Goal: Navigation & Orientation: Find specific page/section

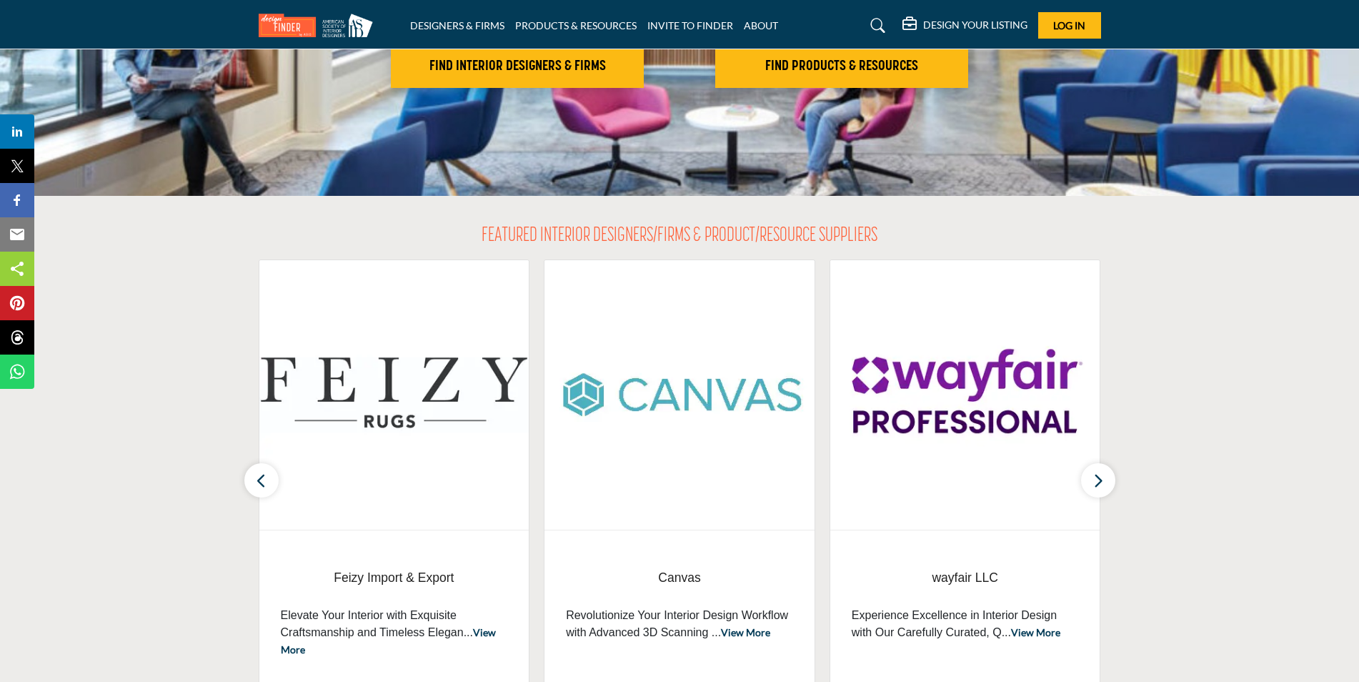
scroll to position [357, 0]
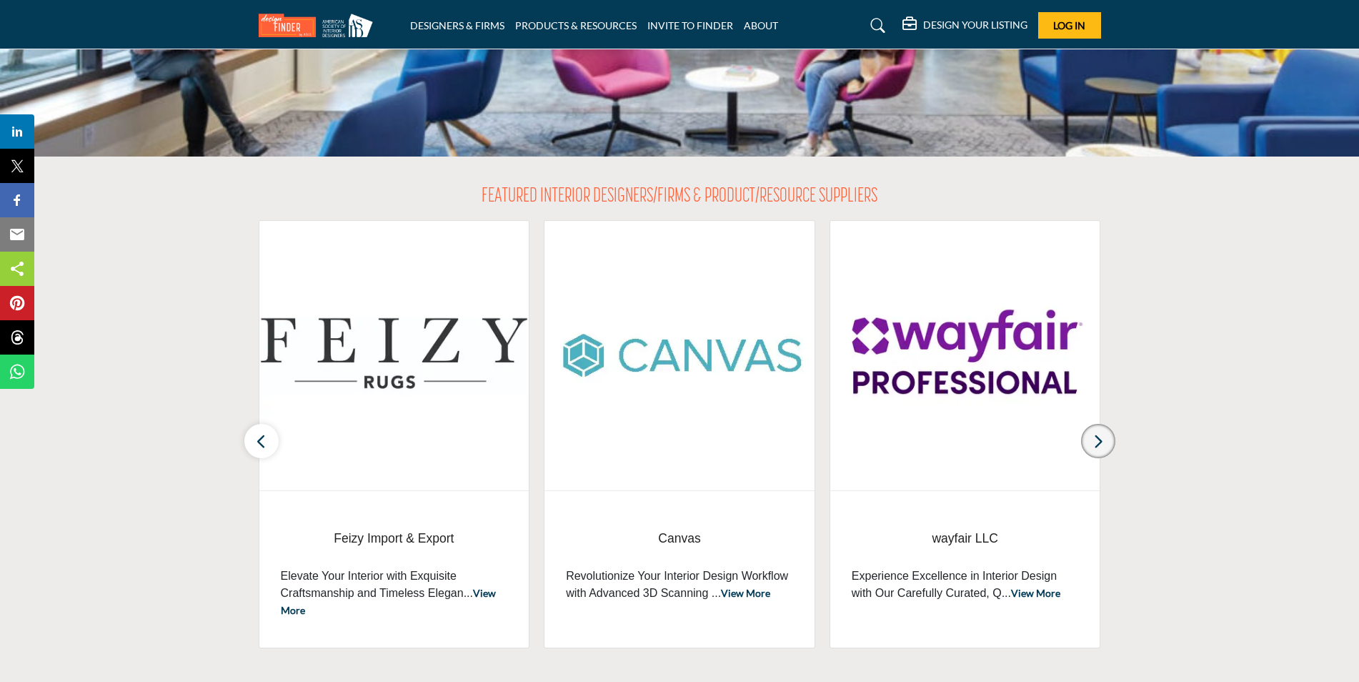
click at [1101, 438] on icon "button" at bounding box center [1097, 441] width 11 height 18
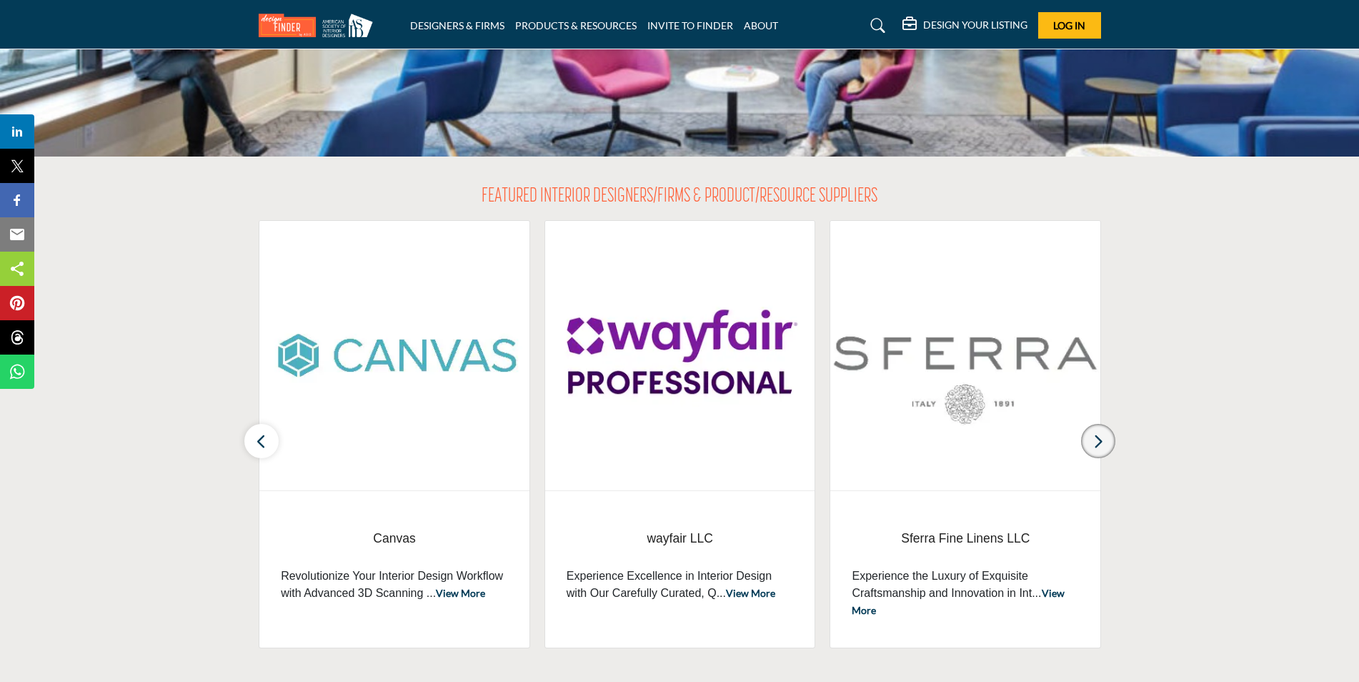
click at [1101, 438] on icon "button" at bounding box center [1097, 441] width 11 height 18
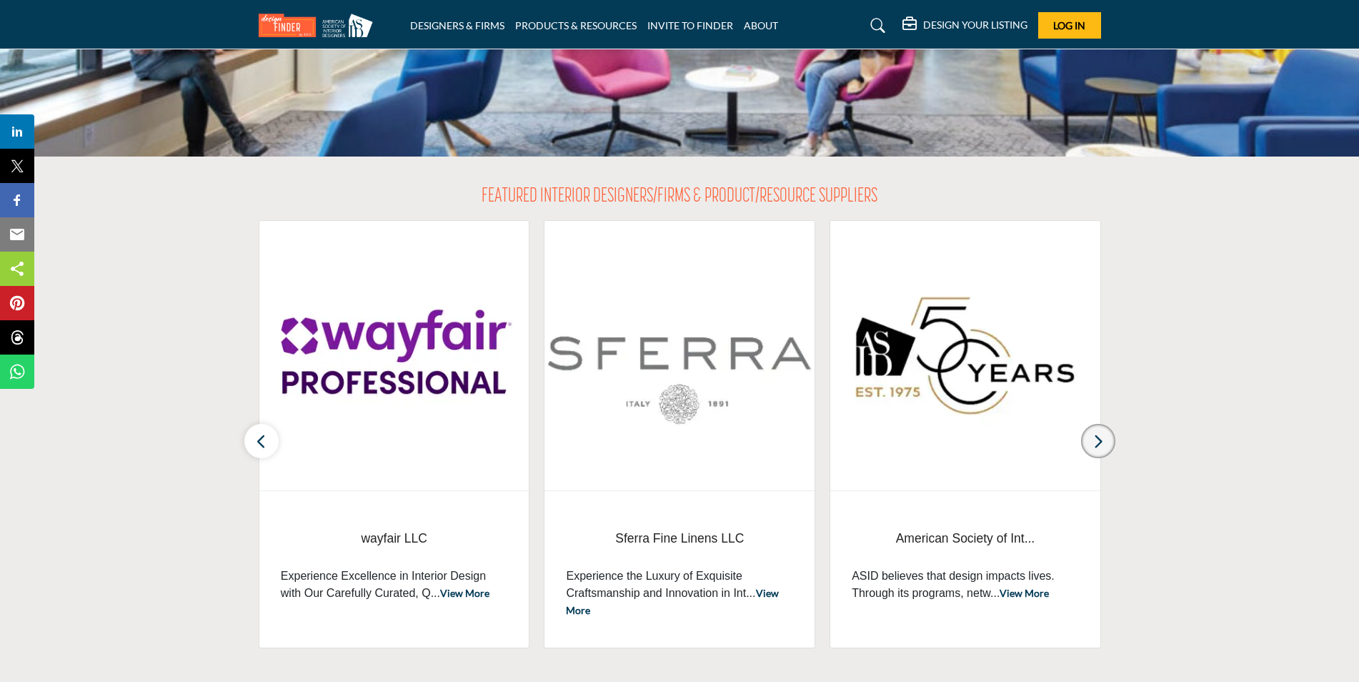
click at [1101, 438] on icon "button" at bounding box center [1097, 441] width 11 height 18
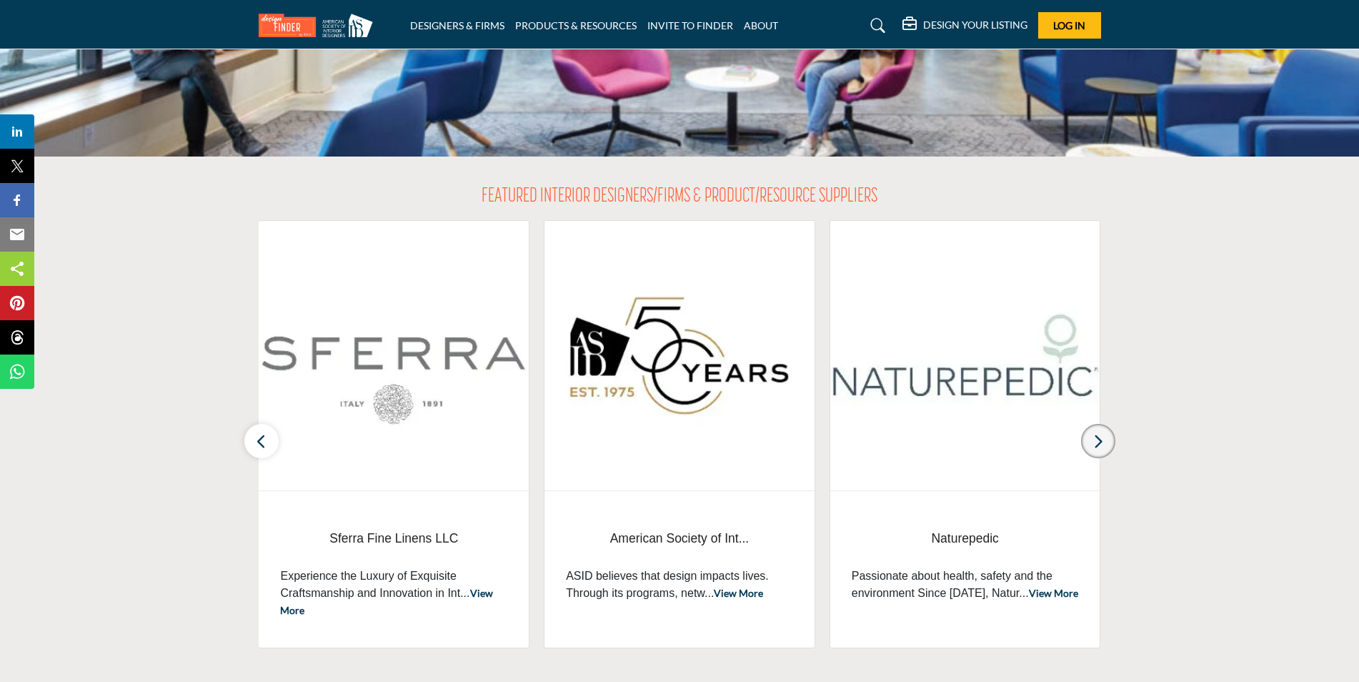
click at [1101, 438] on icon "button" at bounding box center [1097, 441] width 11 height 18
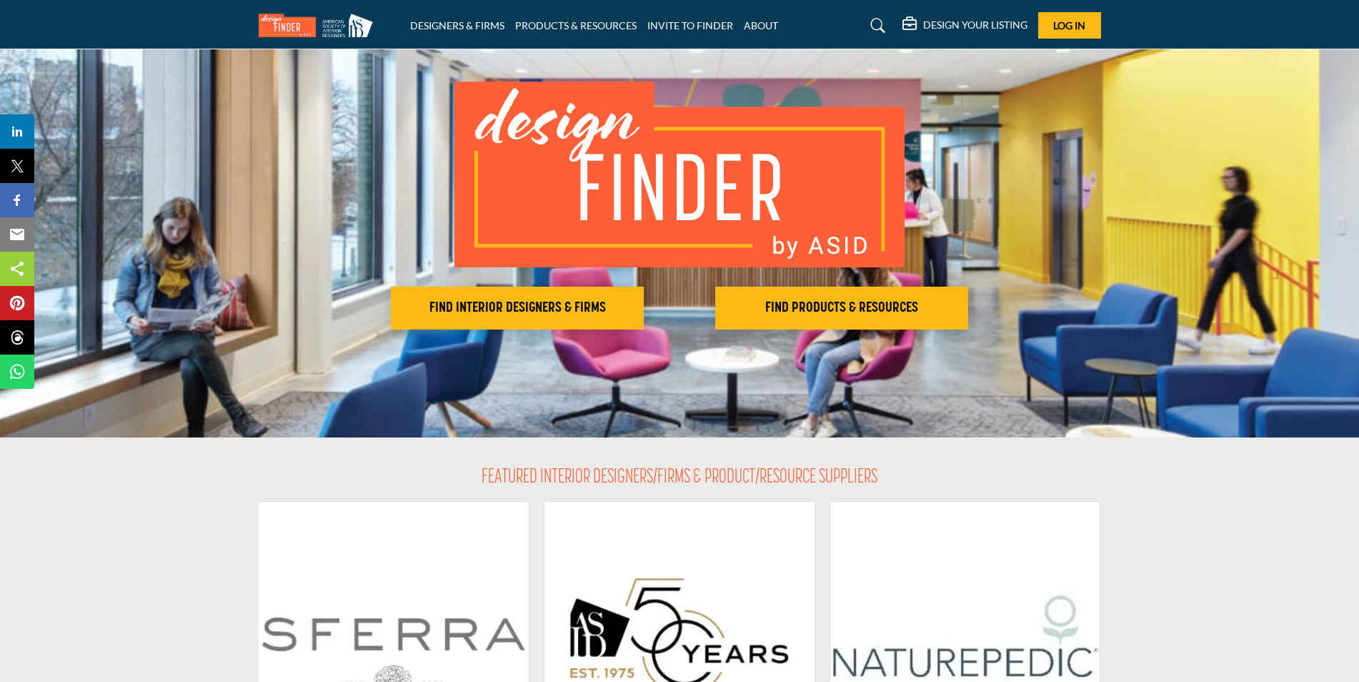
scroll to position [0, 0]
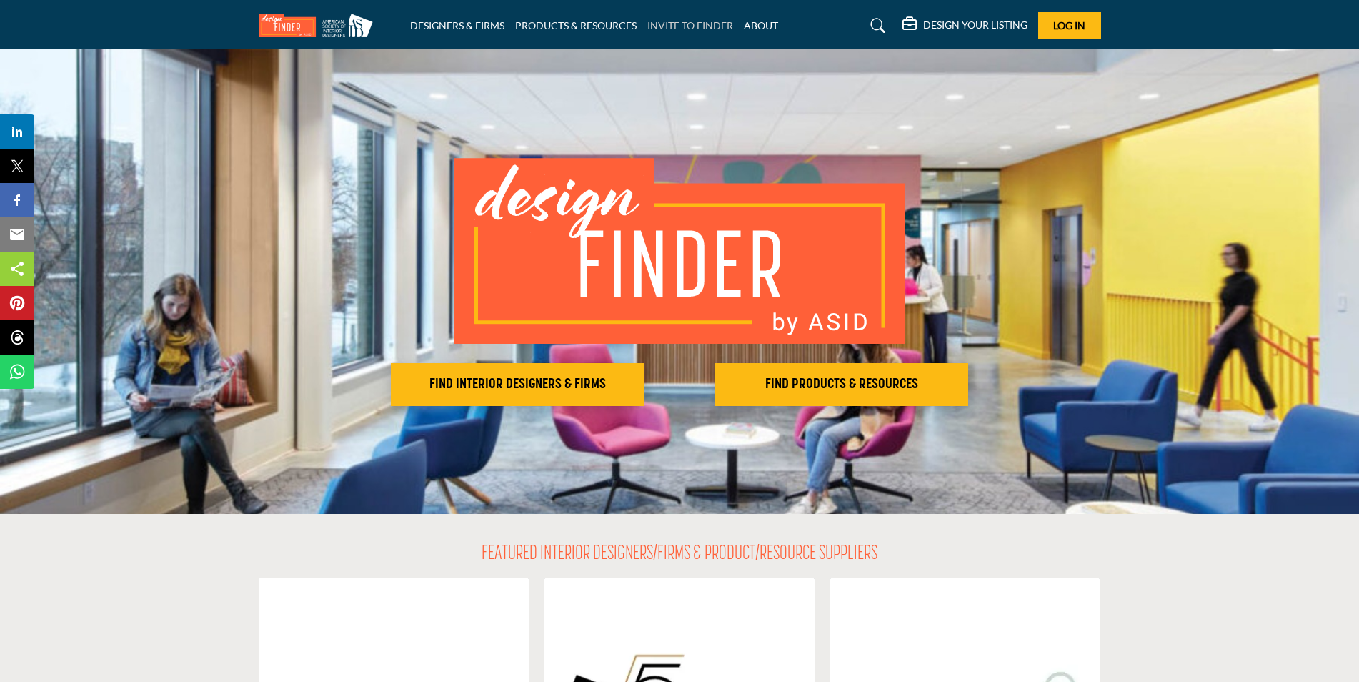
click at [698, 24] on link "INVITE TO FINDER" at bounding box center [690, 25] width 86 height 12
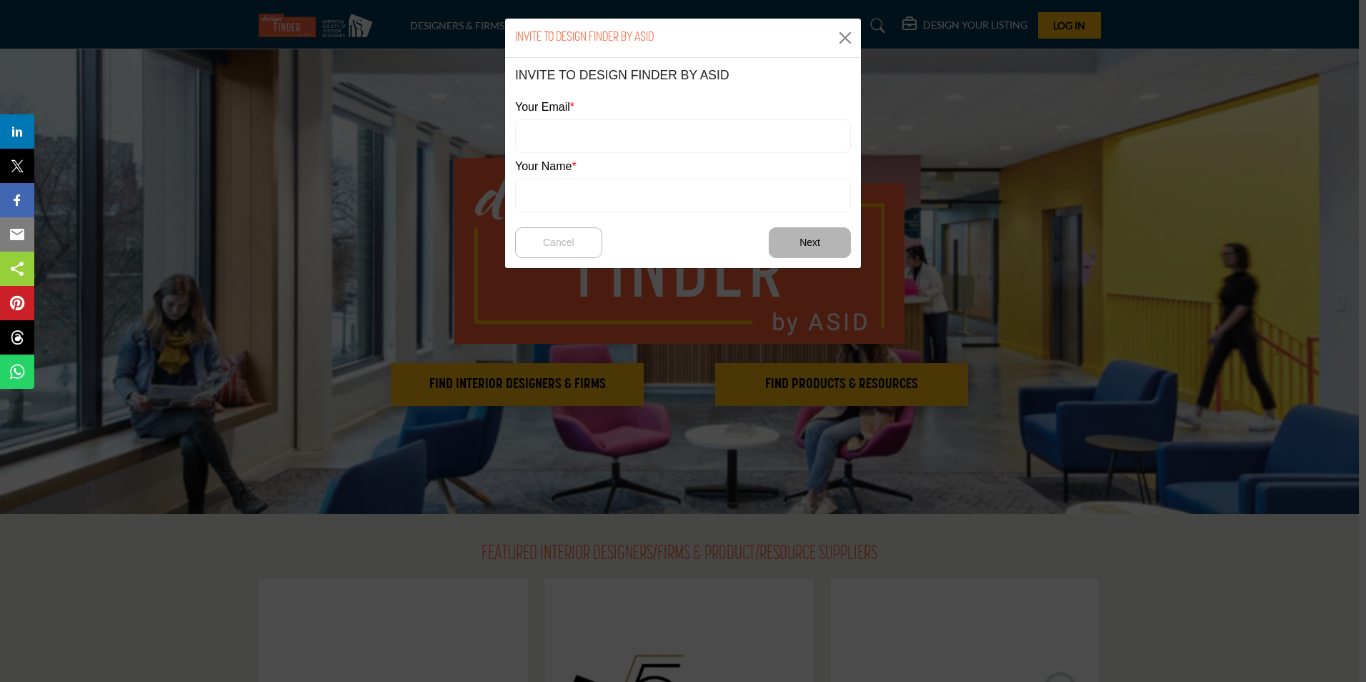
click at [457, 21] on div "INVITE TO DESIGN FINDER BY ASID INVITE TO DESIGN FINDER BY ASID Your Email Your…" at bounding box center [683, 341] width 1366 height 682
click at [847, 36] on button "Close" at bounding box center [844, 37] width 21 height 21
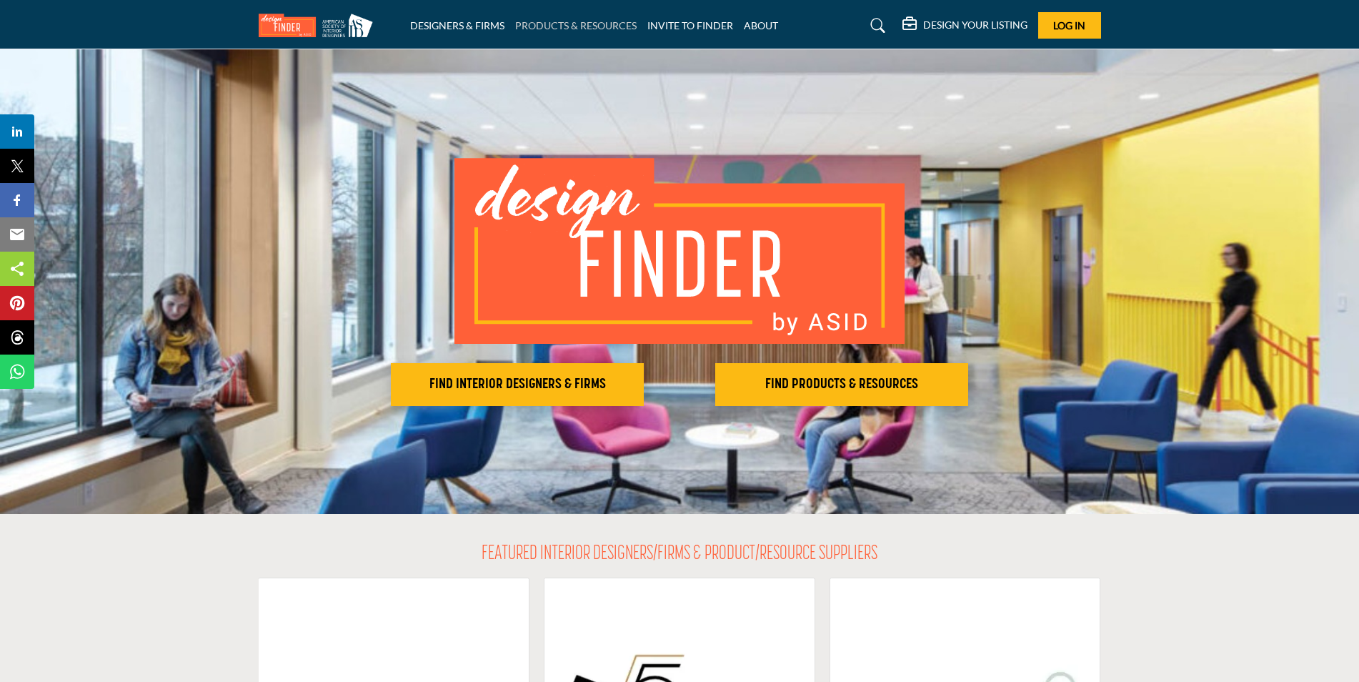
click at [608, 27] on link "PRODUCTS & RESOURCES" at bounding box center [575, 25] width 121 height 12
click at [705, 29] on link "INVITE TO FINDER" at bounding box center [690, 25] width 86 height 12
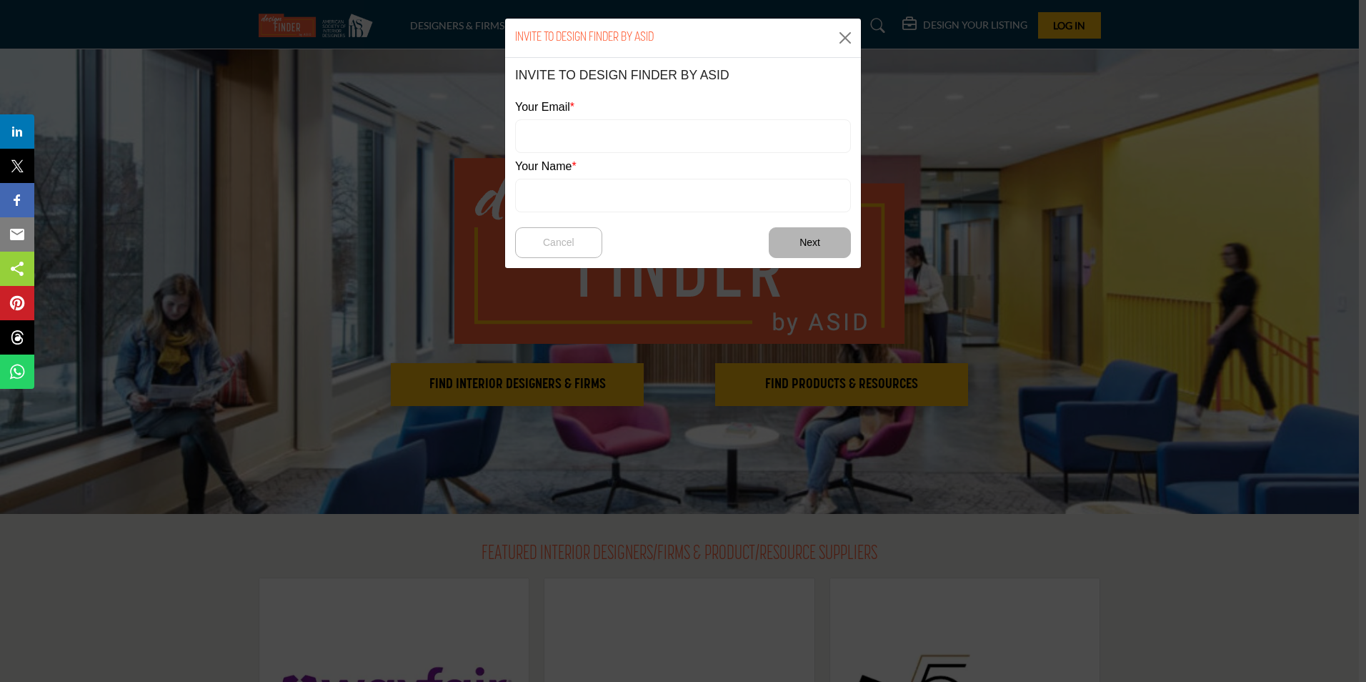
click at [471, 23] on div "INVITE TO DESIGN FINDER BY ASID INVITE TO DESIGN FINDER BY ASID Your Email Your…" at bounding box center [683, 341] width 1366 height 682
click at [302, 16] on div "INVITE TO DESIGN FINDER BY ASID INVITE TO DESIGN FINDER BY ASID Your Email Your…" at bounding box center [683, 341] width 1366 height 682
click at [840, 44] on button "Close" at bounding box center [844, 37] width 21 height 21
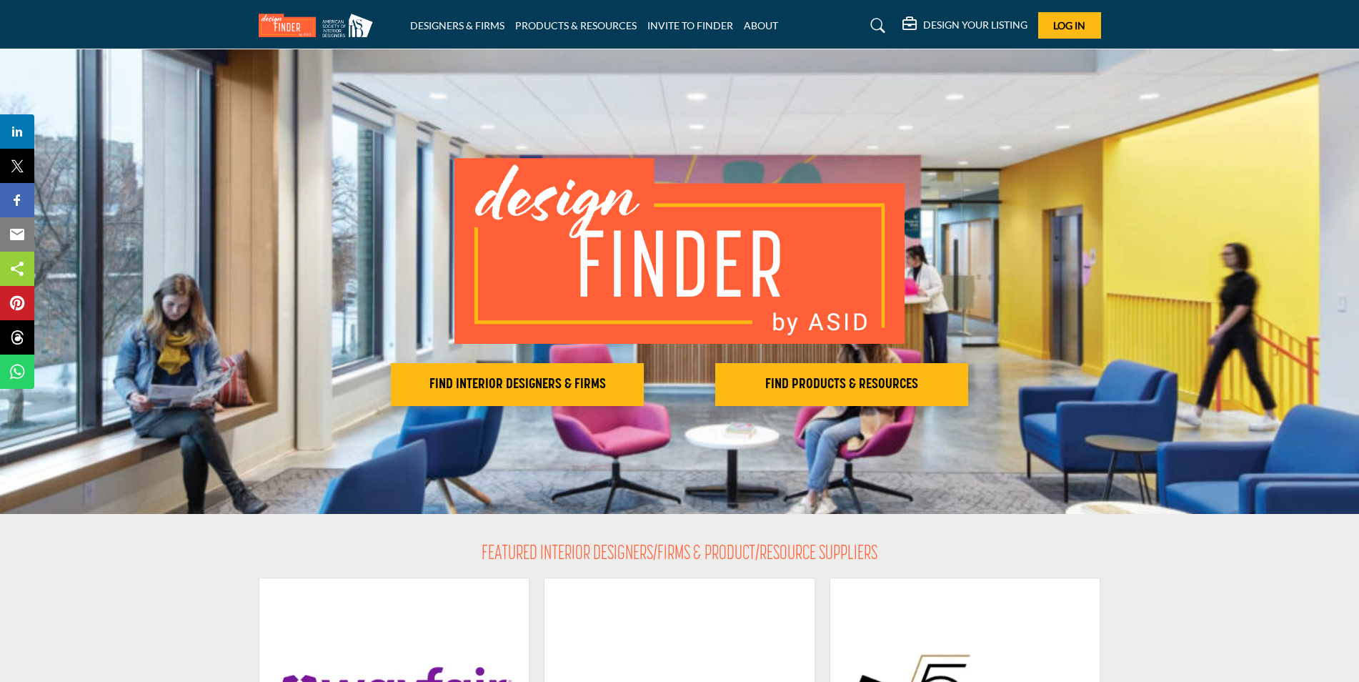
click at [294, 23] on img at bounding box center [319, 26] width 121 height 24
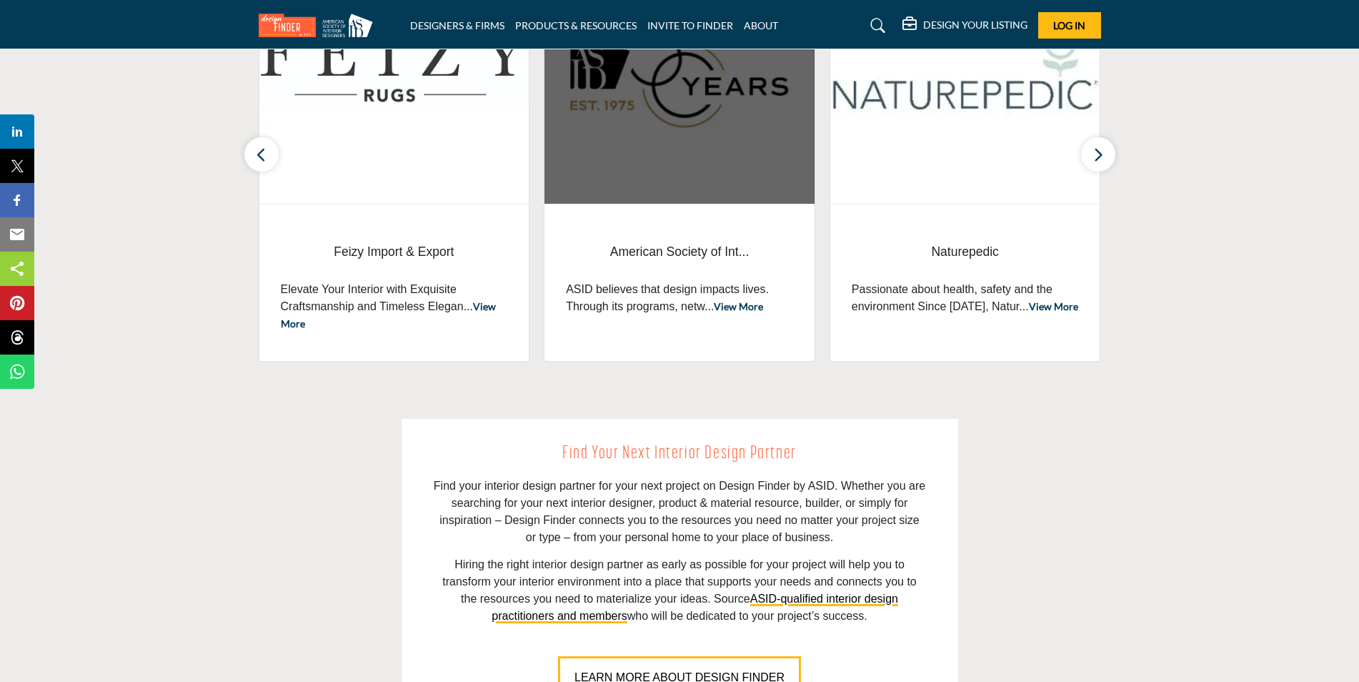
scroll to position [500, 0]
